Goal: Task Accomplishment & Management: Manage account settings

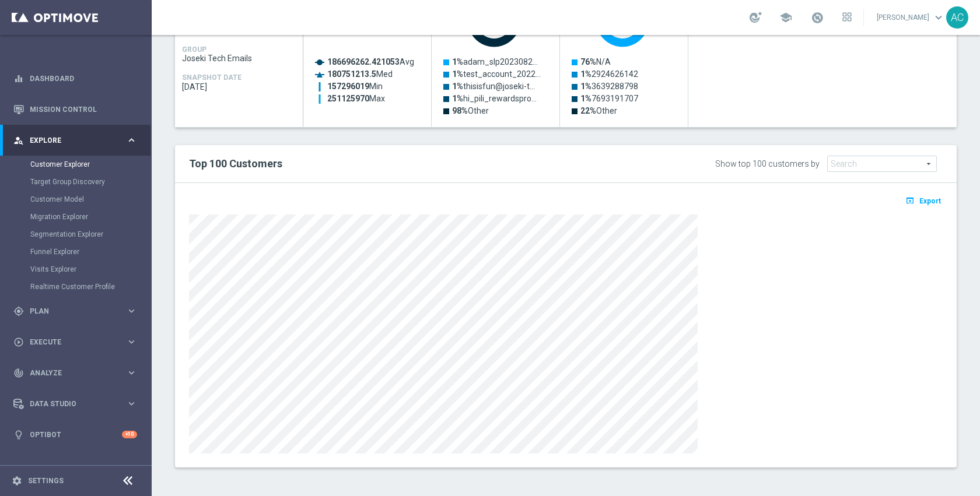
scroll to position [594, 0]
click at [701, 137] on div "playlist_add_check Select Attributes Key Group Characteristics GROUP SLP_WALLET…" at bounding box center [565, 185] width 781 height 564
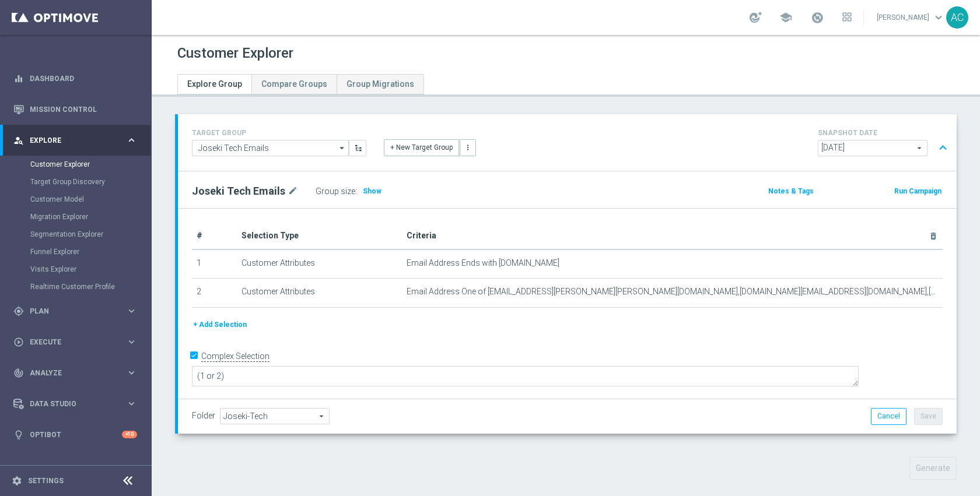
scroll to position [580, 0]
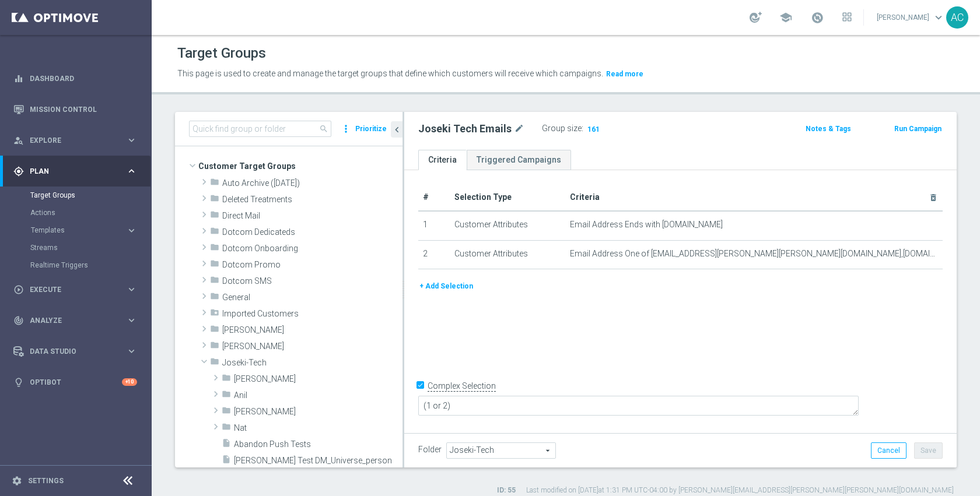
scroll to position [296, 0]
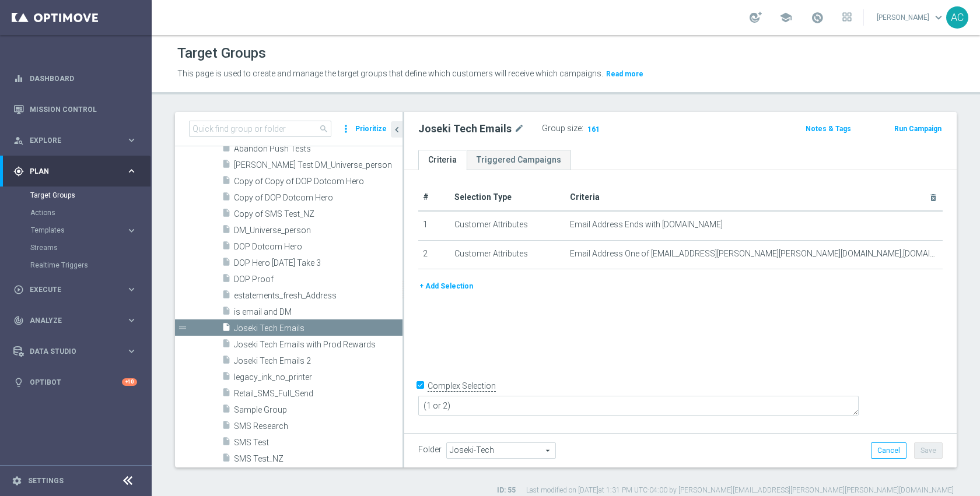
click at [651, 364] on div "# Selection Type Criteria delete_forever 1 Customer Attributes Email Address En…" at bounding box center [680, 300] width 552 height 260
click at [598, 350] on div "# Selection Type Criteria delete_forever 1 Customer Attributes Email Address En…" at bounding box center [680, 300] width 552 height 260
